Goal: Check status: Check status

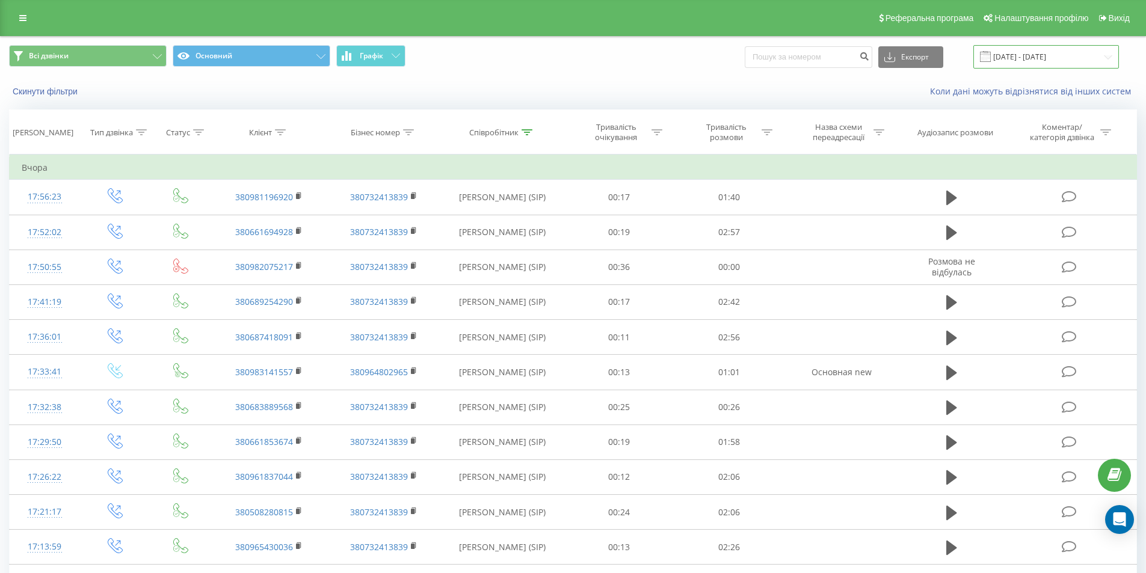
click at [1078, 57] on input "[DATE] - [DATE]" at bounding box center [1047, 56] width 146 height 23
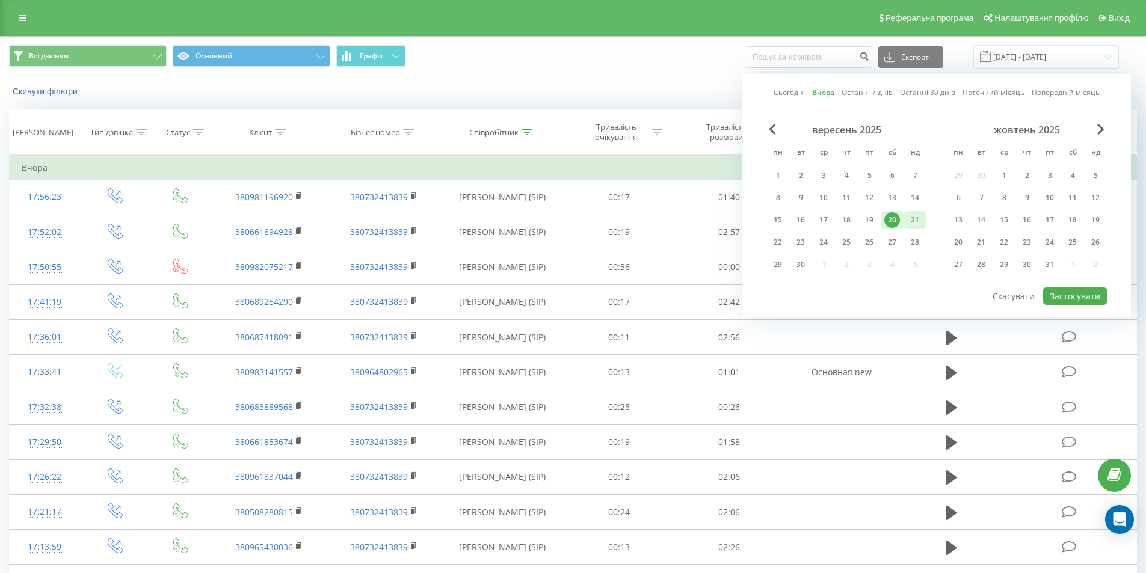
click at [913, 219] on div "21" at bounding box center [915, 220] width 16 height 16
click at [1069, 294] on button "Застосувати" at bounding box center [1075, 296] width 64 height 17
type input "[DATE] - [DATE]"
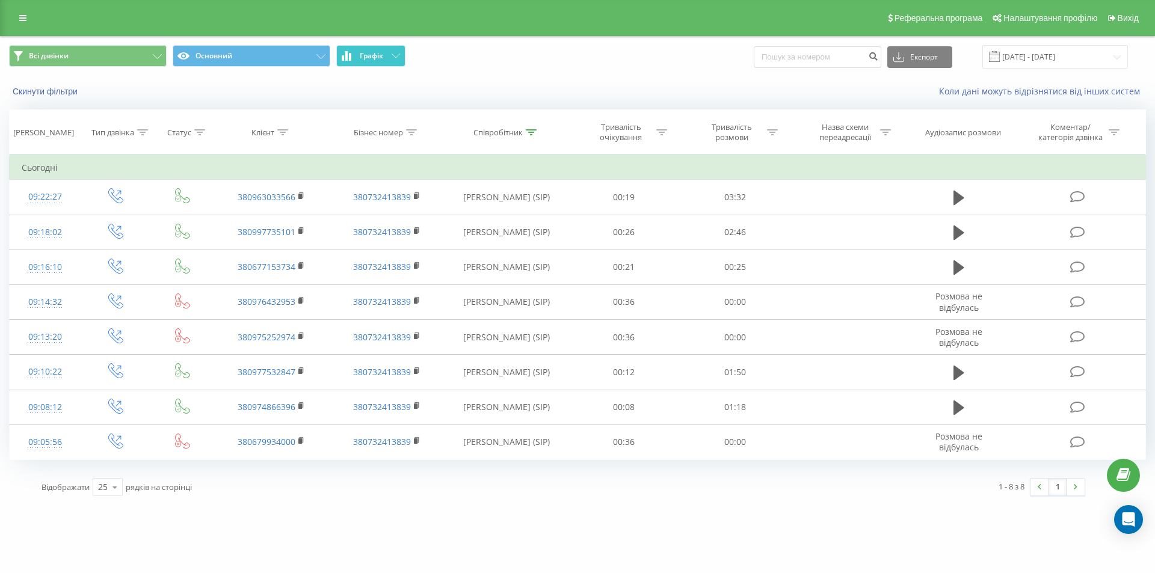
click at [393, 55] on icon at bounding box center [396, 56] width 8 height 4
